Goal: Task Accomplishment & Management: Manage account settings

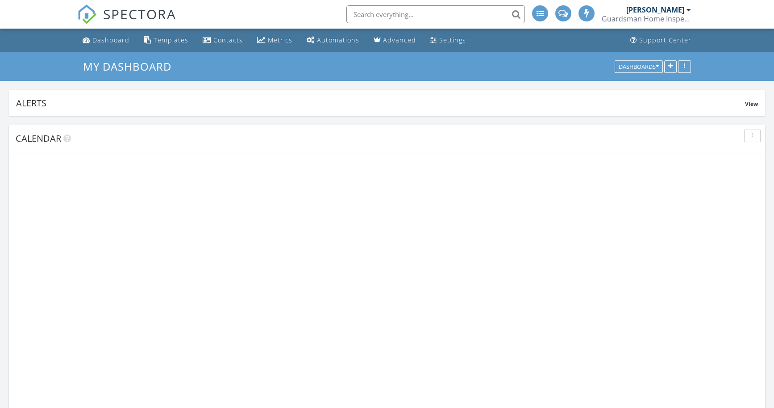
scroll to position [1282, 775]
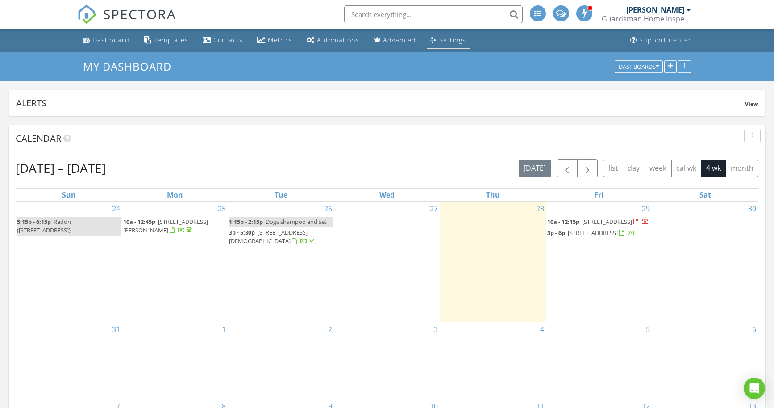
click at [439, 37] on div "Settings" at bounding box center [452, 40] width 27 height 8
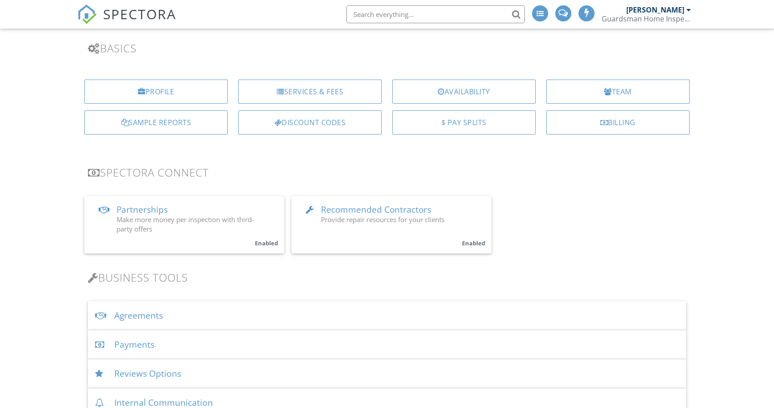
scroll to position [58, 0]
click at [179, 342] on div "Payments" at bounding box center [387, 344] width 598 height 29
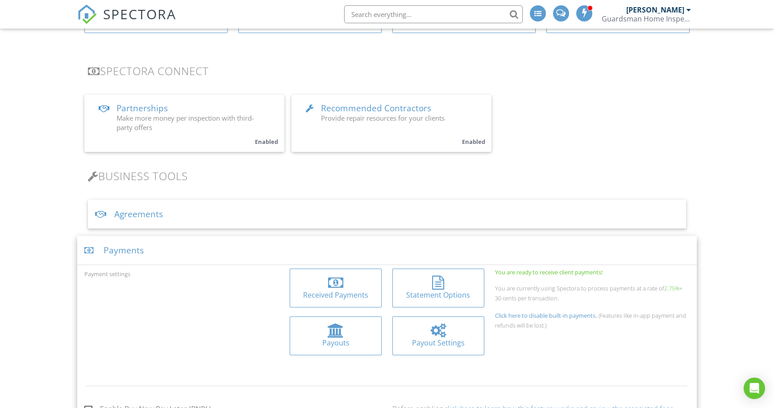
scroll to position [165, 0]
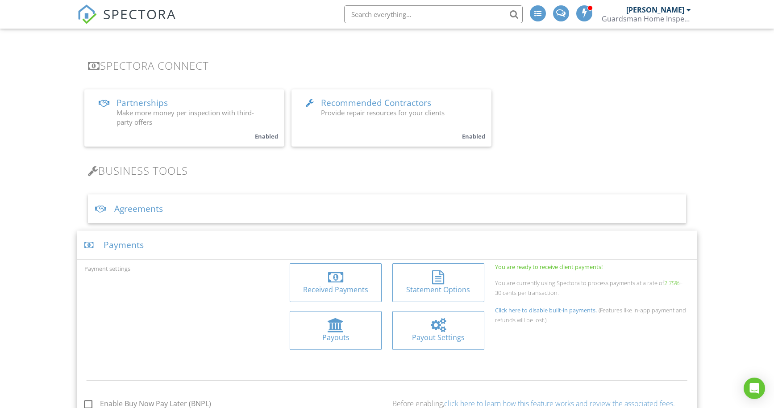
click at [323, 283] on div at bounding box center [336, 277] width 78 height 14
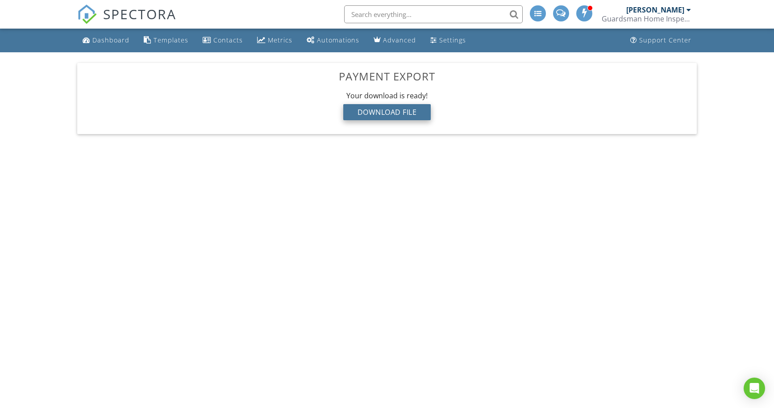
click at [422, 113] on div "Download File" at bounding box center [387, 112] width 88 height 16
click at [97, 45] on link "Dashboard" at bounding box center [106, 40] width 54 height 17
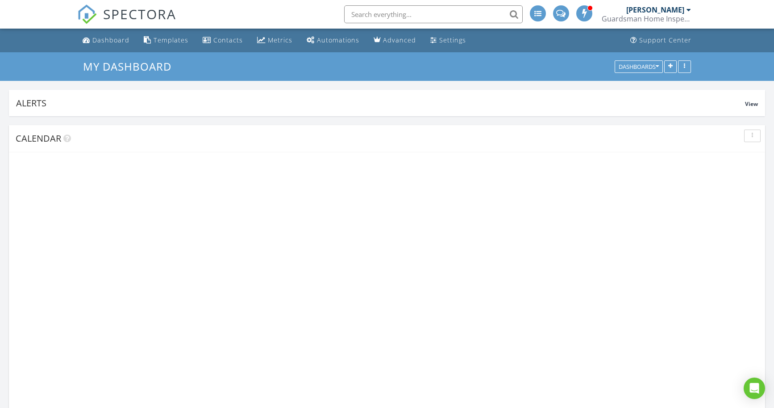
scroll to position [1282, 775]
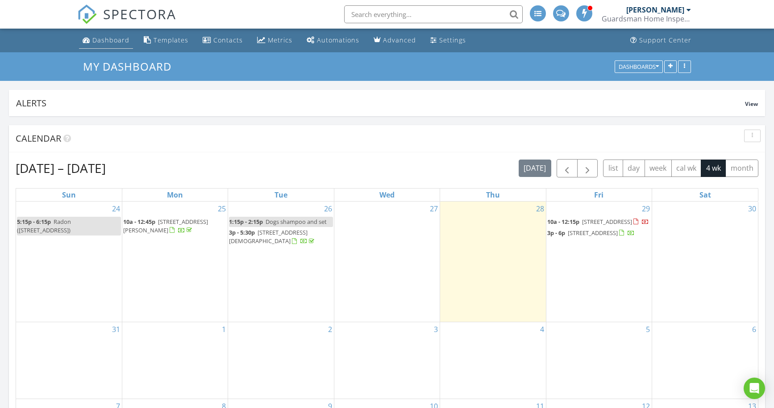
click at [109, 38] on div "Dashboard" at bounding box center [110, 40] width 37 height 8
